Goal: Information Seeking & Learning: Find specific fact

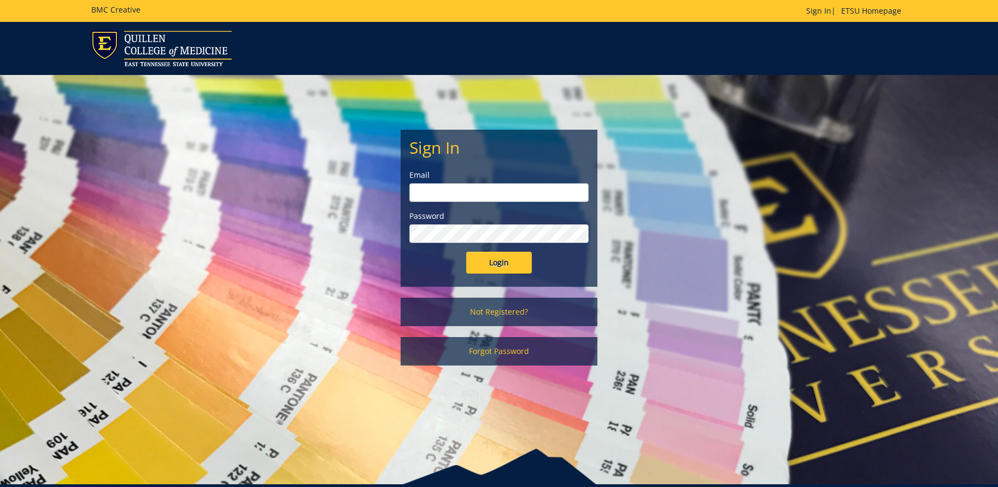
click at [461, 189] on input "email" at bounding box center [499, 192] width 179 height 19
type input "[EMAIL_ADDRESS][DOMAIN_NAME]"
click at [499, 257] on input "Login" at bounding box center [499, 263] width 66 height 22
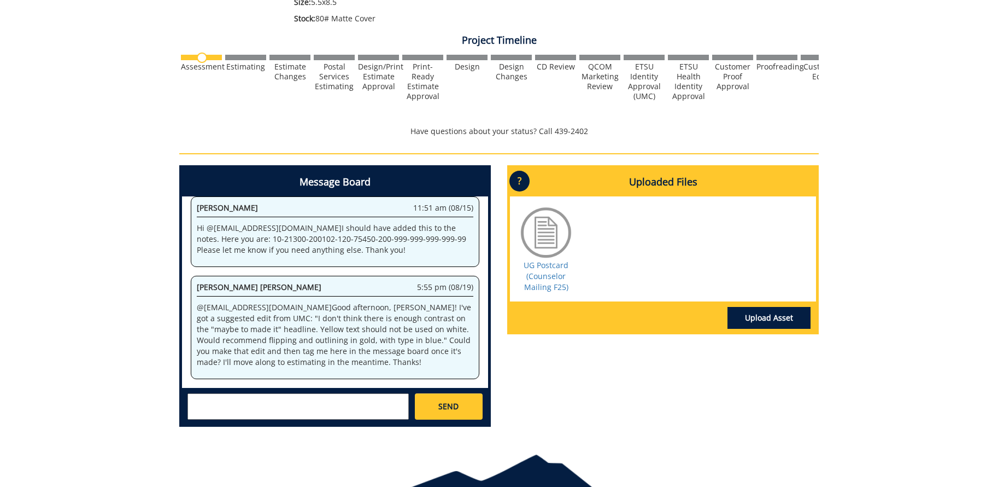
scroll to position [292, 0]
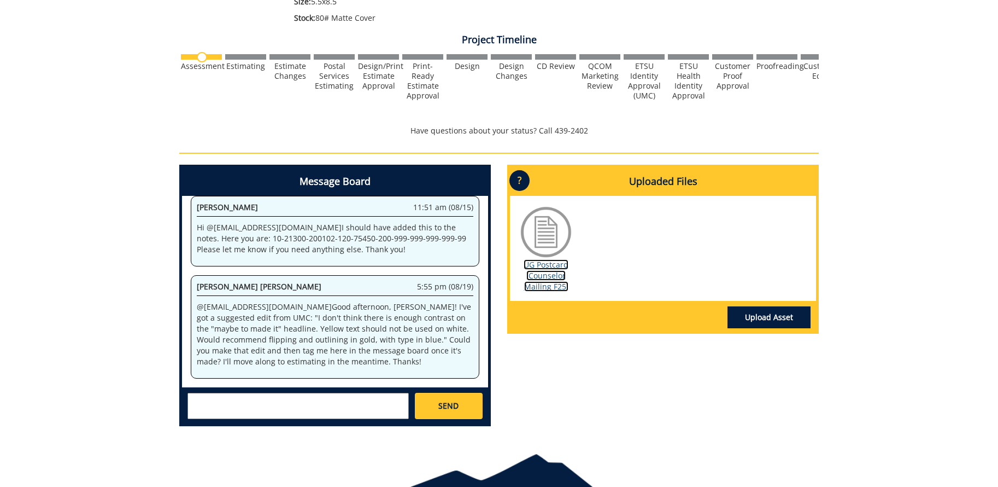
click at [554, 280] on link "UG Postcard (Counselor Mailing F25)" at bounding box center [546, 275] width 45 height 32
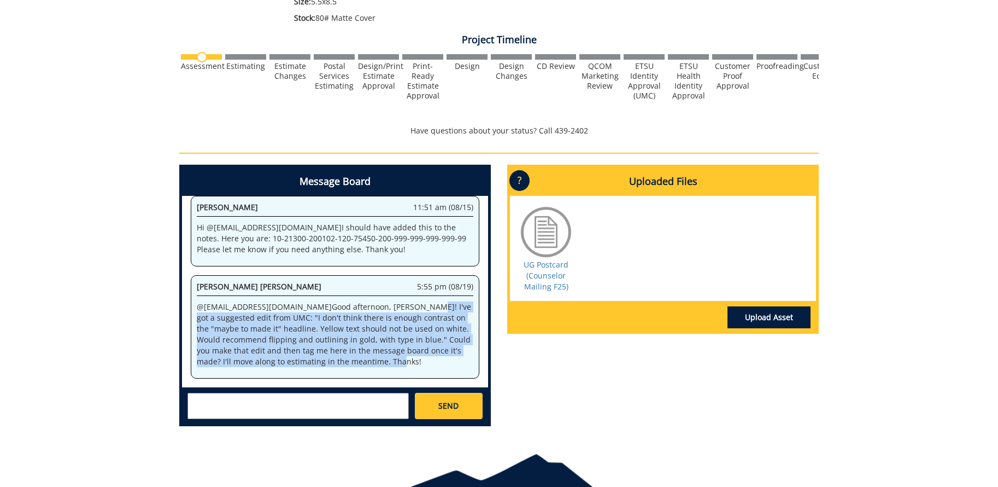
drag, startPoint x: 356, startPoint y: 363, endPoint x: 369, endPoint y: 306, distance: 58.4
click at [369, 306] on p "@ carterka3@etsu.edu Good afternoon, Kristine! I've got a suggested edit from U…" at bounding box center [335, 334] width 277 height 66
copy p "I've got a suggested edit from UMC: "I don't think there is enough contrast on …"
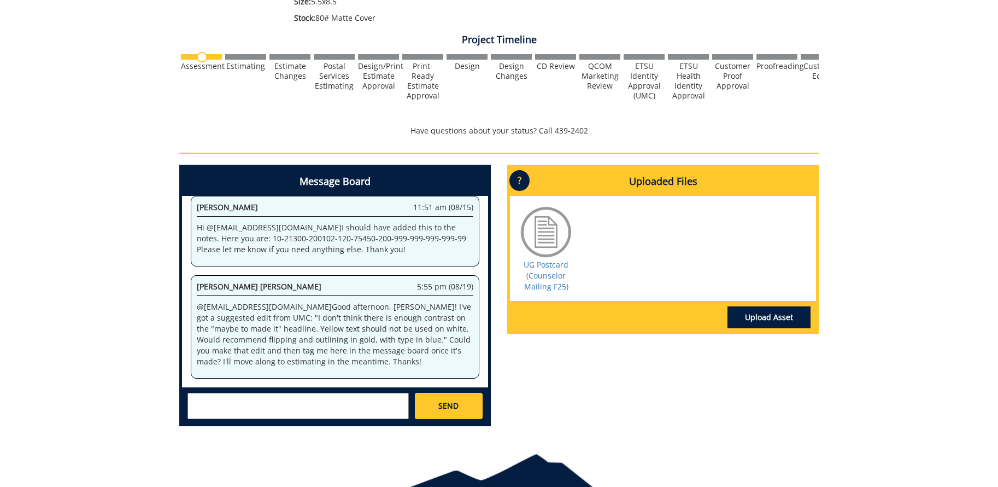
click at [561, 417] on div "Message Board System 3:06 pm (08/12) Welcome to the Project Messenger. All mess…" at bounding box center [499, 300] width 656 height 270
